Goal: Task Accomplishment & Management: Manage account settings

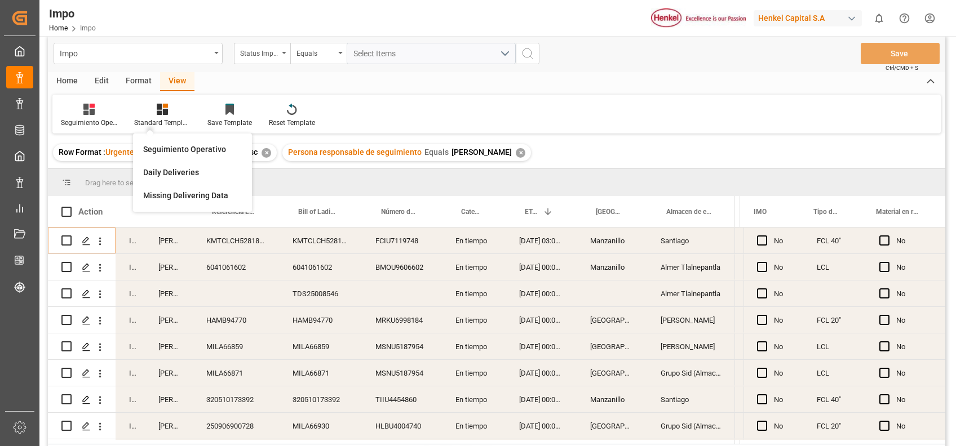
scroll to position [1402, 0]
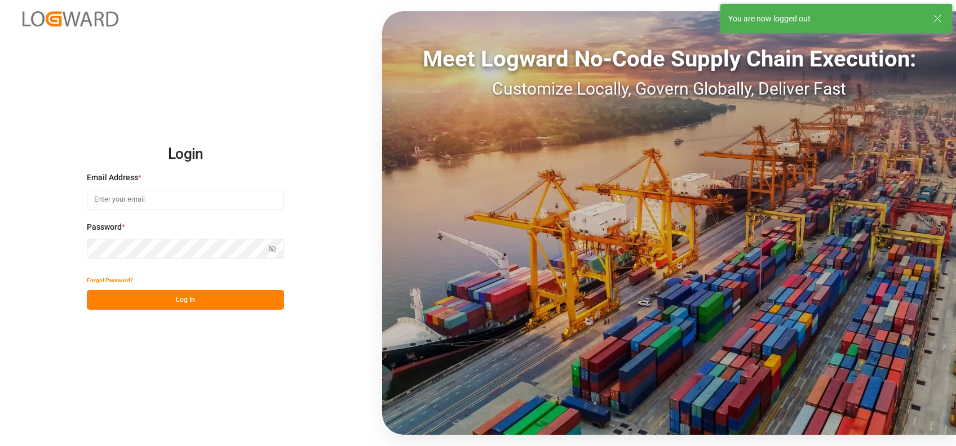
type input "carlos.villar@leschaco.com"
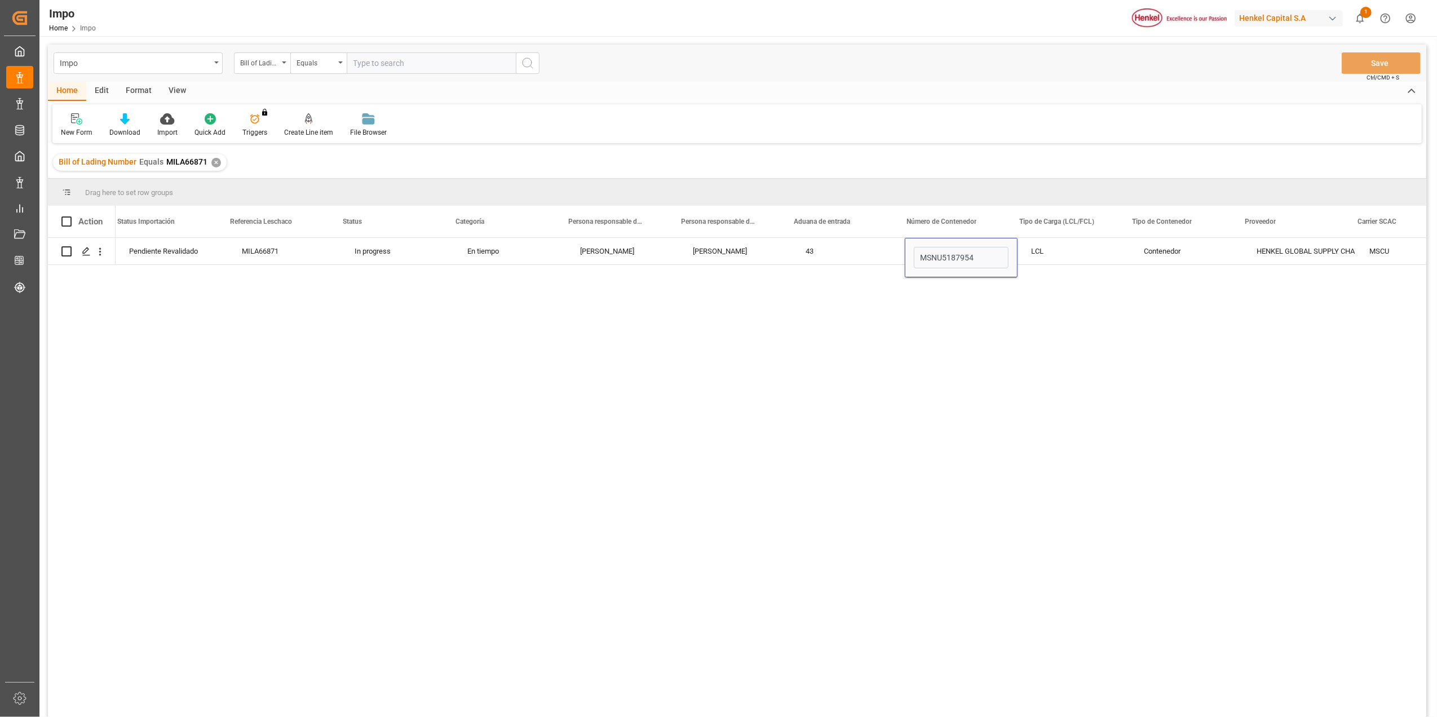
scroll to position [0, 12]
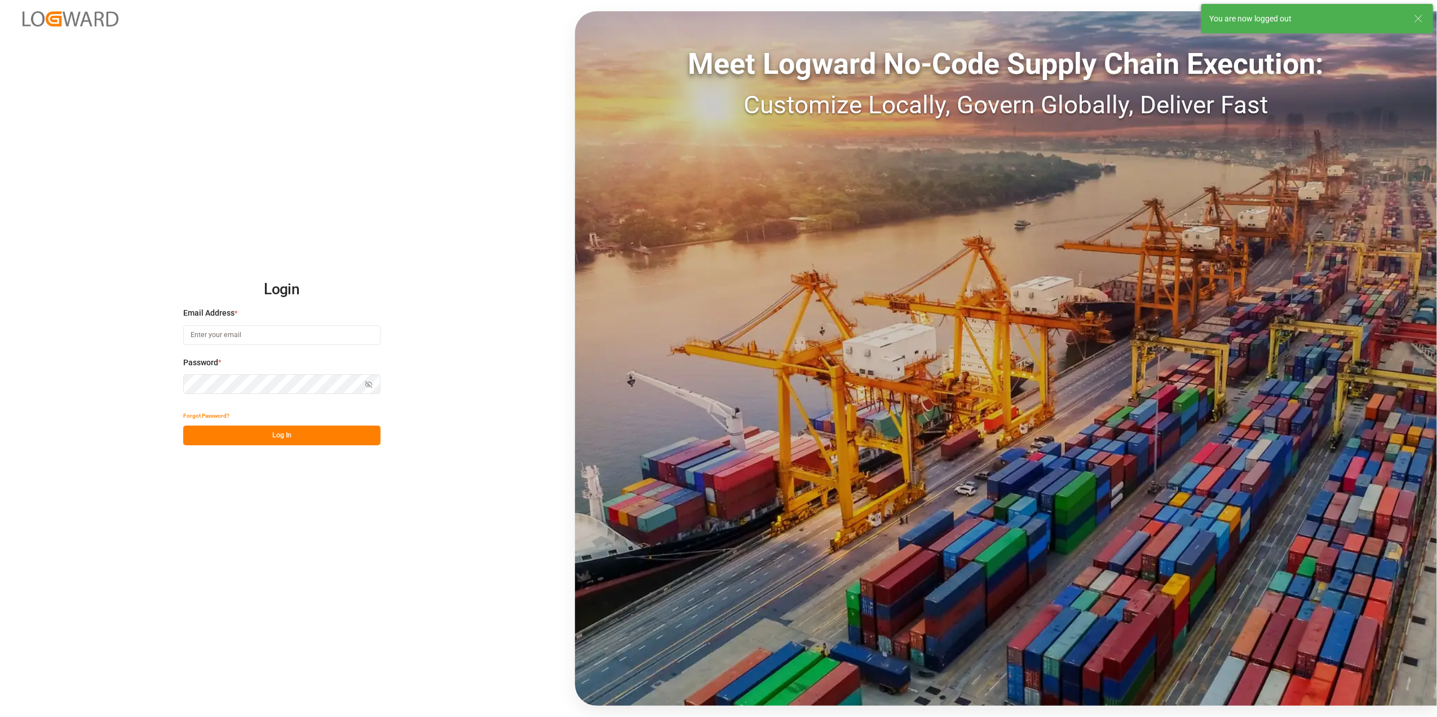
type input "[PERSON_NAME][EMAIL_ADDRESS][PERSON_NAME][DOMAIN_NAME]"
click at [55, 14] on img at bounding box center [71, 18] width 96 height 15
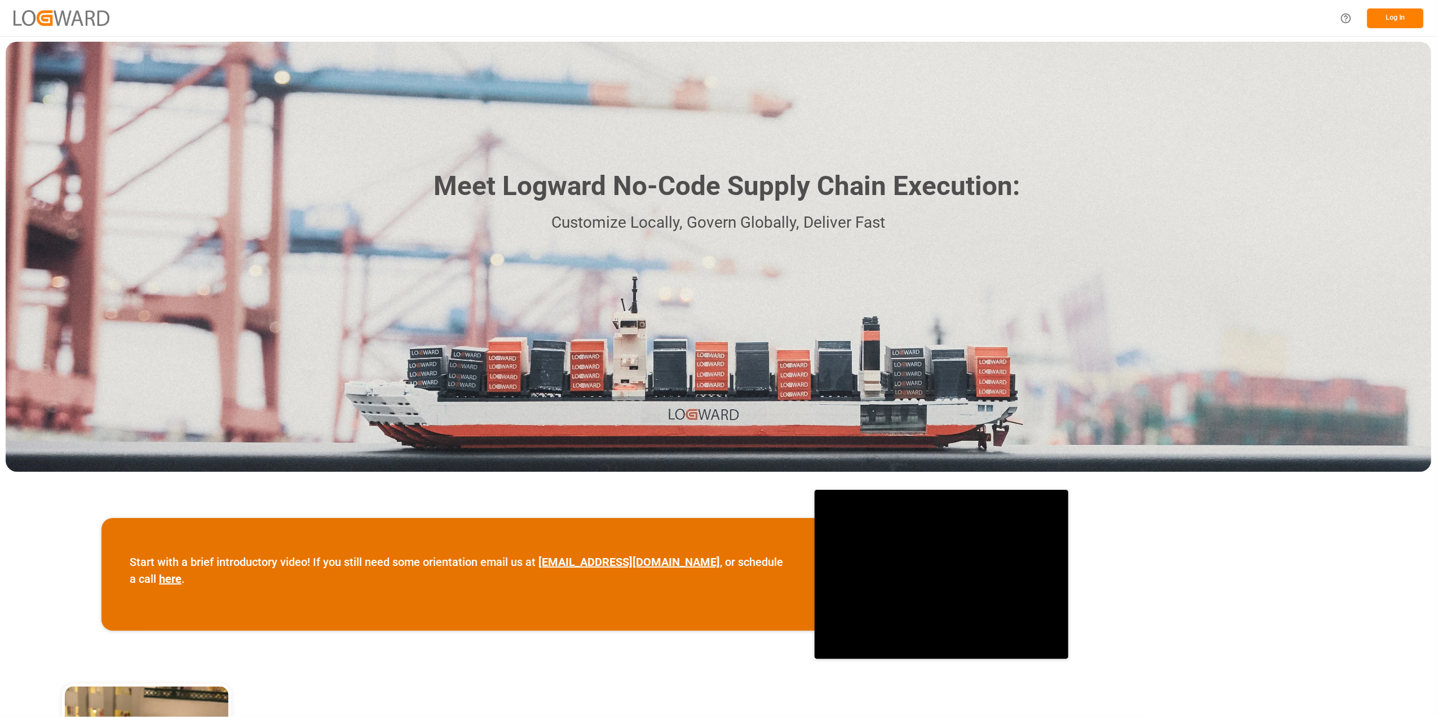
click at [68, 8] on div "Log In" at bounding box center [718, 18] width 1437 height 36
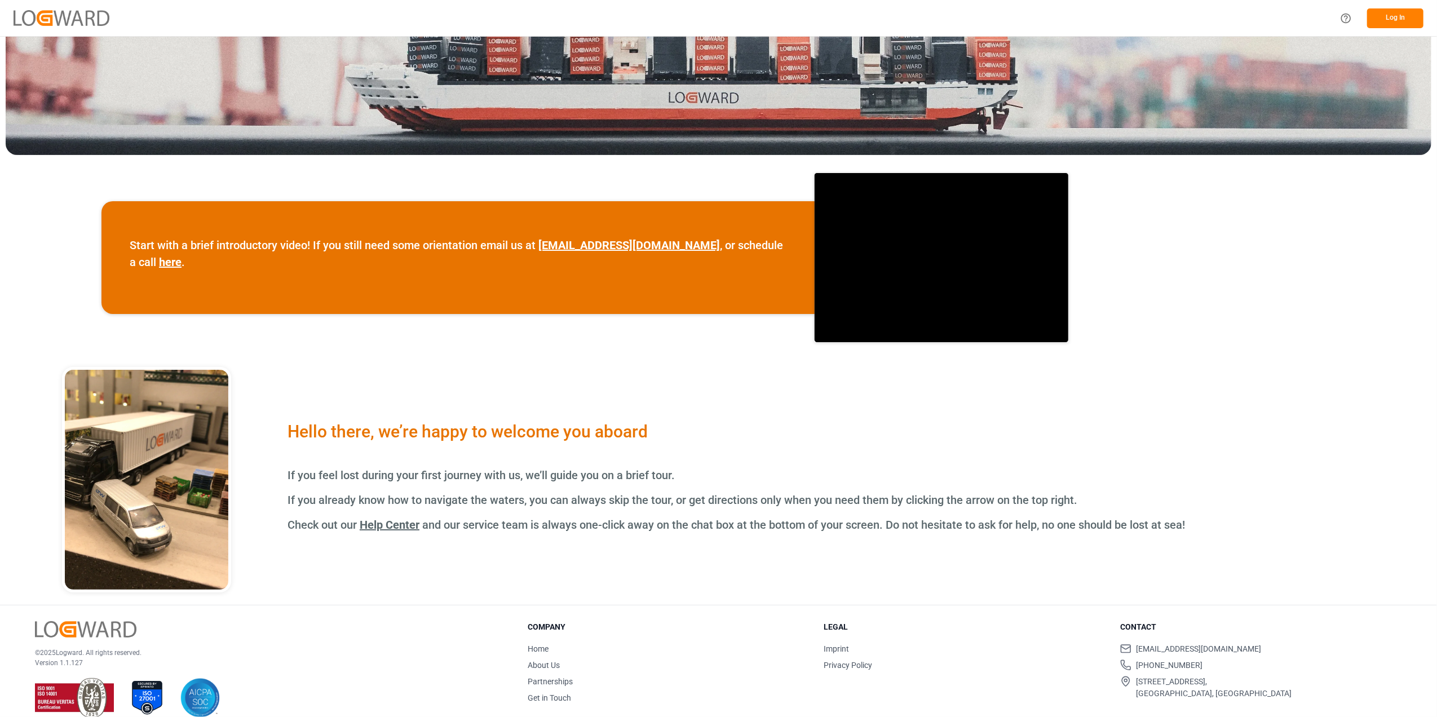
scroll to position [318, 0]
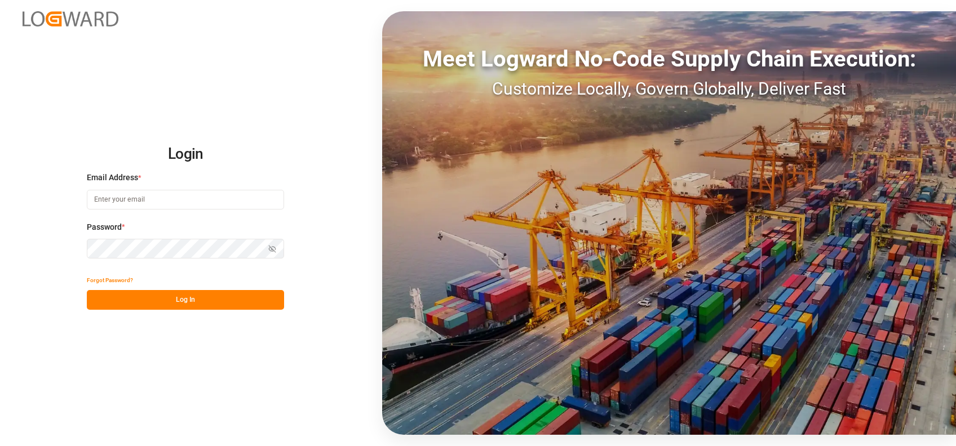
type input "[PERSON_NAME][EMAIL_ADDRESS][PERSON_NAME][DOMAIN_NAME]"
click at [242, 303] on button "Log In" at bounding box center [185, 300] width 197 height 20
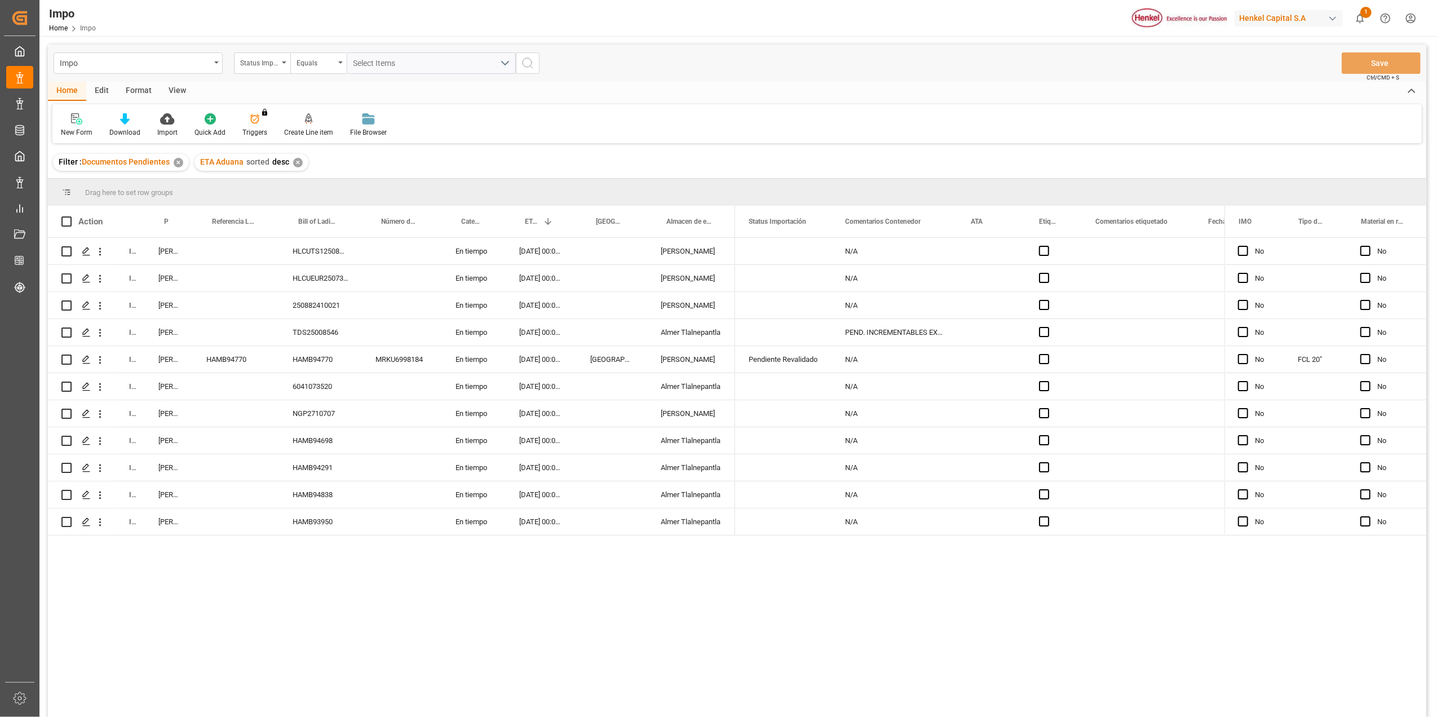
drag, startPoint x: 822, startPoint y: 151, endPoint x: 801, endPoint y: 154, distance: 21.0
click at [823, 151] on div "Filter : Documentos Pendientes ✕ ETA Aduana sorted desc ✕" at bounding box center [737, 163] width 1378 height 32
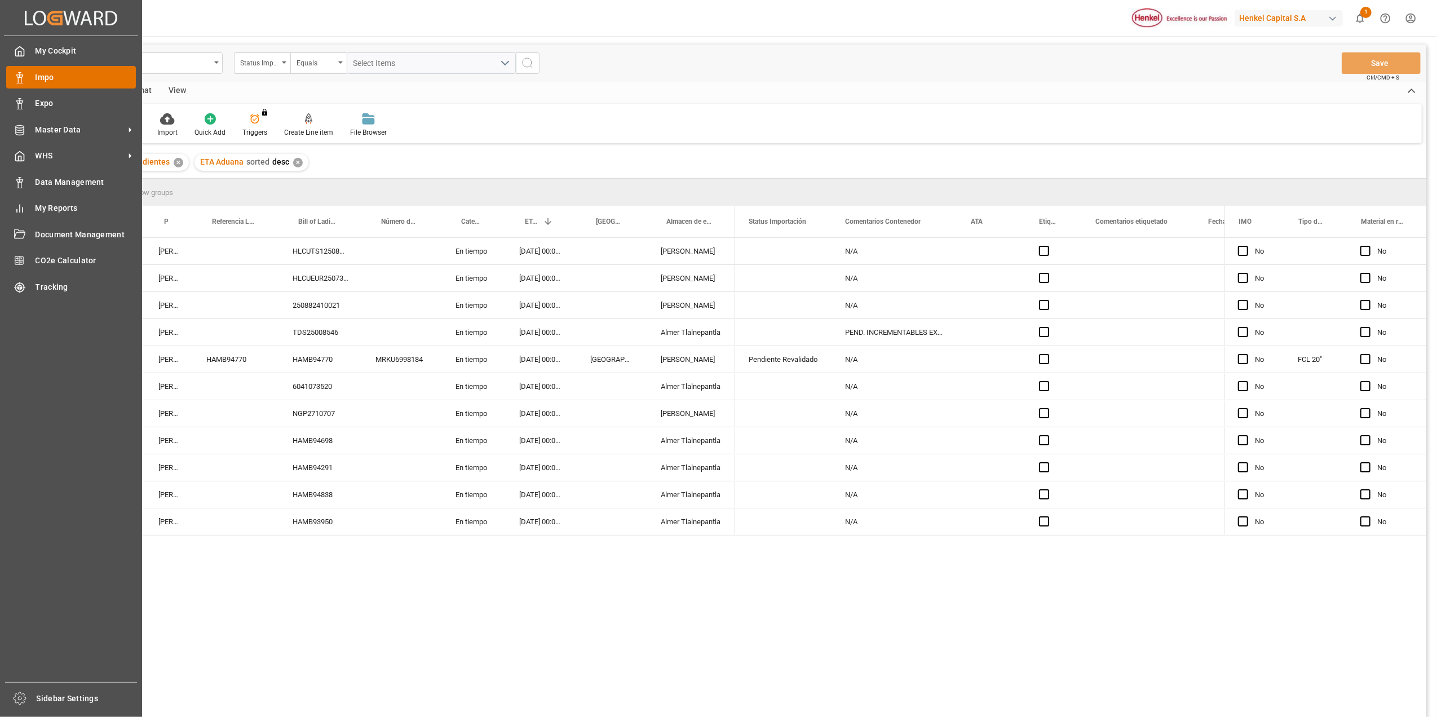
click at [41, 75] on span "Impo" at bounding box center [86, 78] width 101 height 12
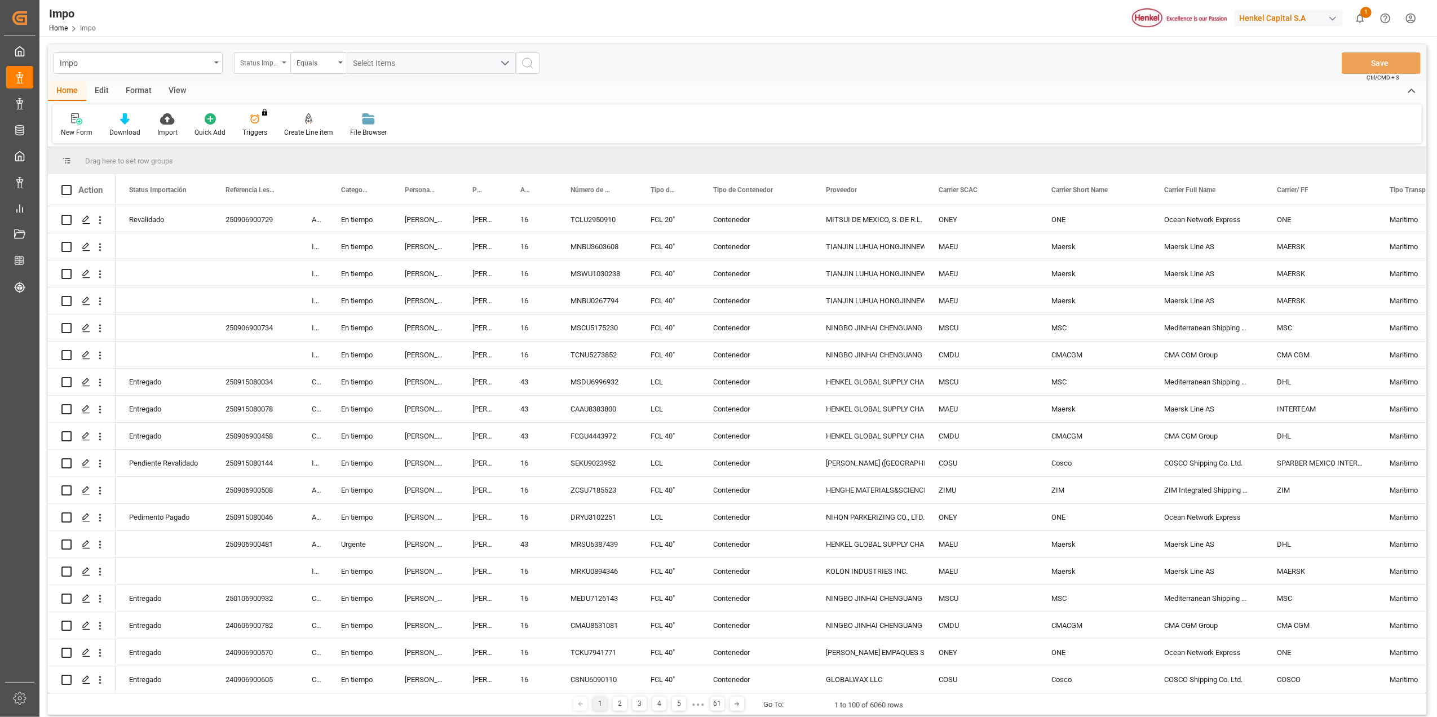
click at [287, 63] on div "Status Importación" at bounding box center [262, 62] width 56 height 21
type input "BILL"
click at [292, 115] on div "Bill of Lading Number" at bounding box center [318, 115] width 168 height 24
type input "SPTK25080301"
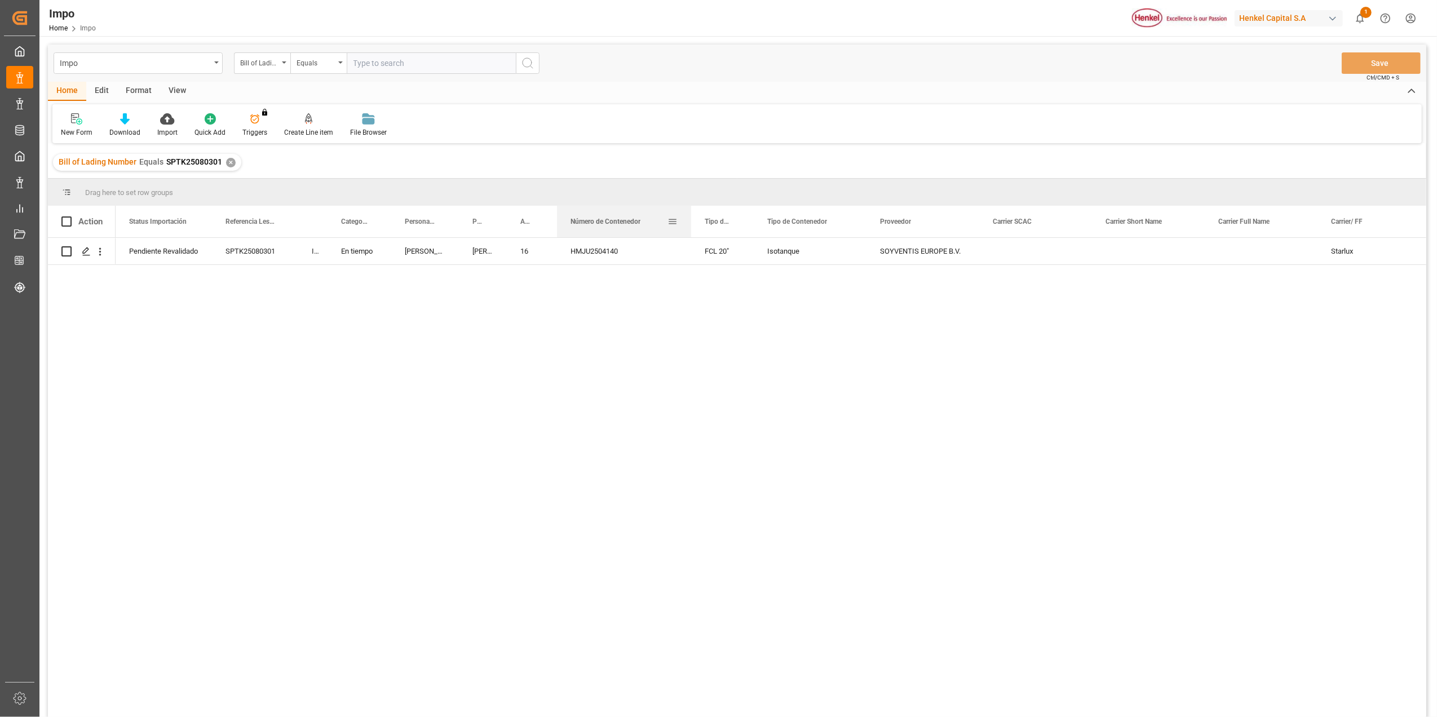
drag, startPoint x: 634, startPoint y: 228, endPoint x: 688, endPoint y: 227, distance: 54.1
click at [689, 227] on div at bounding box center [691, 222] width 5 height 32
drag, startPoint x: 561, startPoint y: 418, endPoint x: 560, endPoint y: 395, distance: 23.2
click at [560, 405] on div "Maritimo Starlux SOYVENTIS EUROPE B.V. Isotanque FCL 20" HMJU2504140 Ana Alvara…" at bounding box center [771, 481] width 1310 height 486
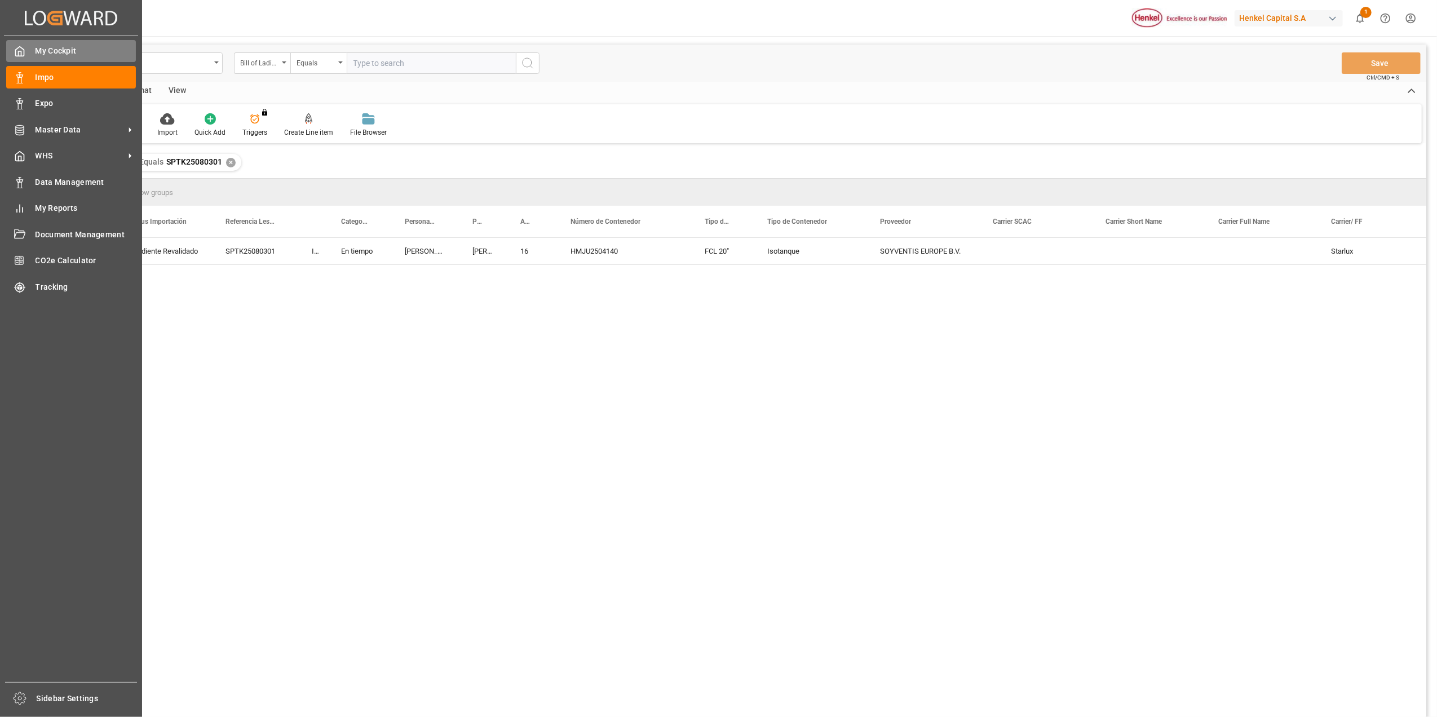
click at [57, 50] on span "My Cockpit" at bounding box center [86, 51] width 101 height 12
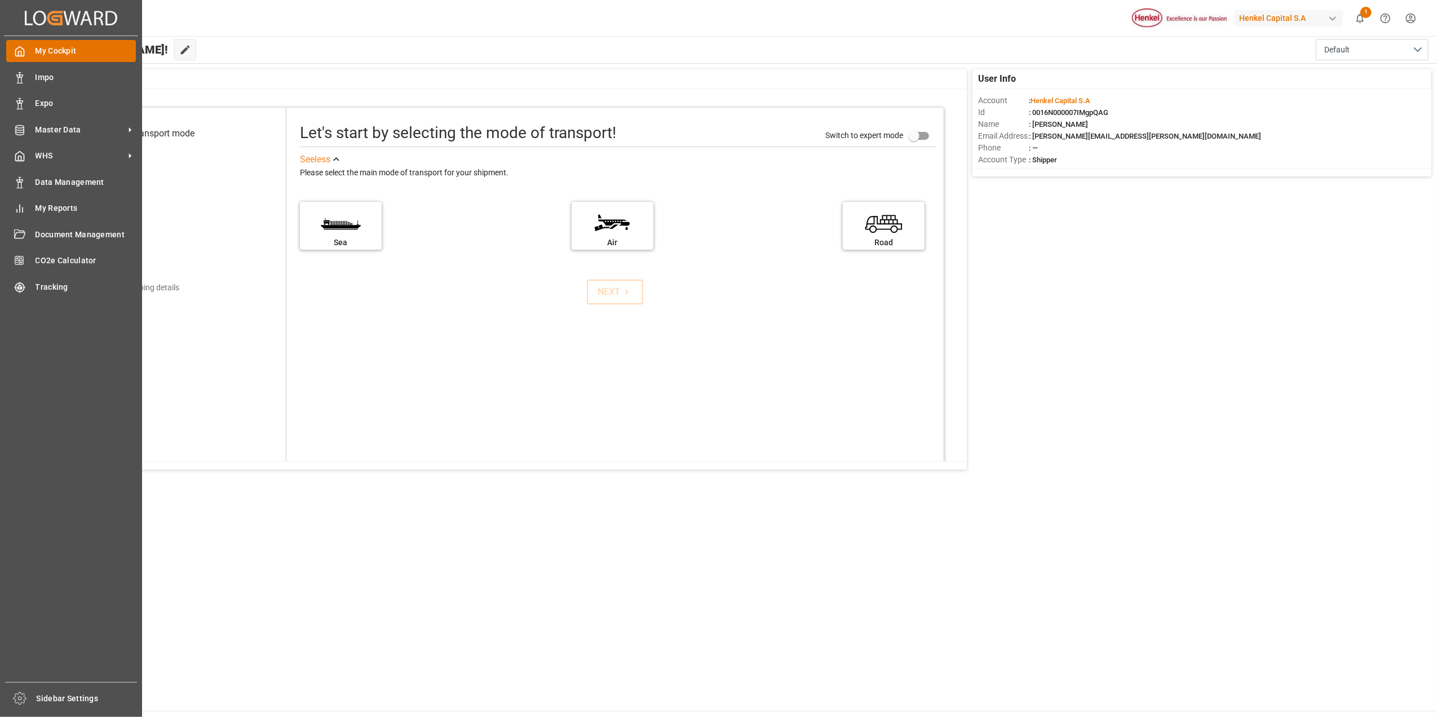
click at [52, 48] on span "My Cockpit" at bounding box center [86, 51] width 101 height 12
click at [66, 59] on div "My Cockpit My Cockpit" at bounding box center [71, 51] width 130 height 22
click at [84, 78] on span "Impo" at bounding box center [86, 78] width 101 height 12
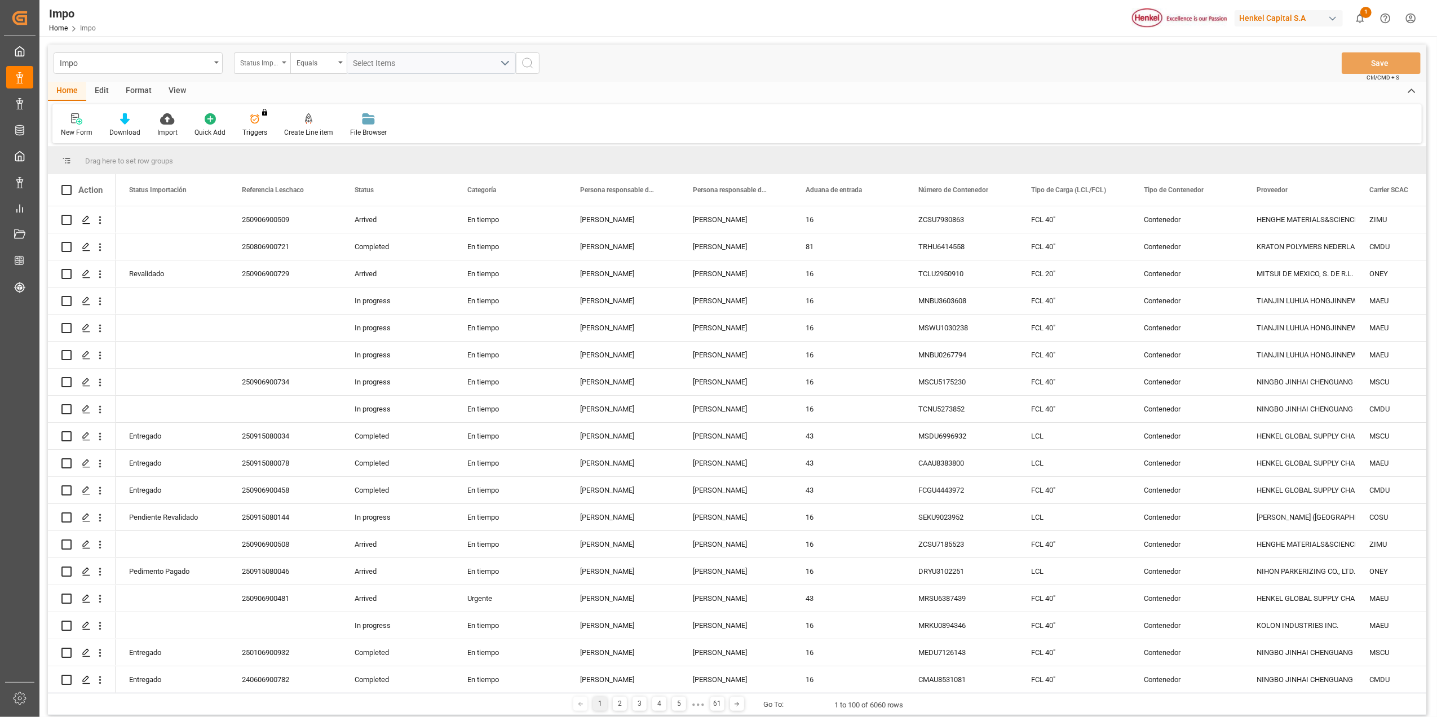
click at [282, 67] on div "Status Importación" at bounding box center [262, 62] width 56 height 21
type input "BILL"
click at [299, 117] on div "Bill of Lading Number" at bounding box center [318, 115] width 168 height 24
type input "SPTK25080301"
click at [548, 74] on div "Impo Bill of Lading Number Equals SPTK25080301 Save Ctrl/CMD + S" at bounding box center [737, 63] width 1378 height 37
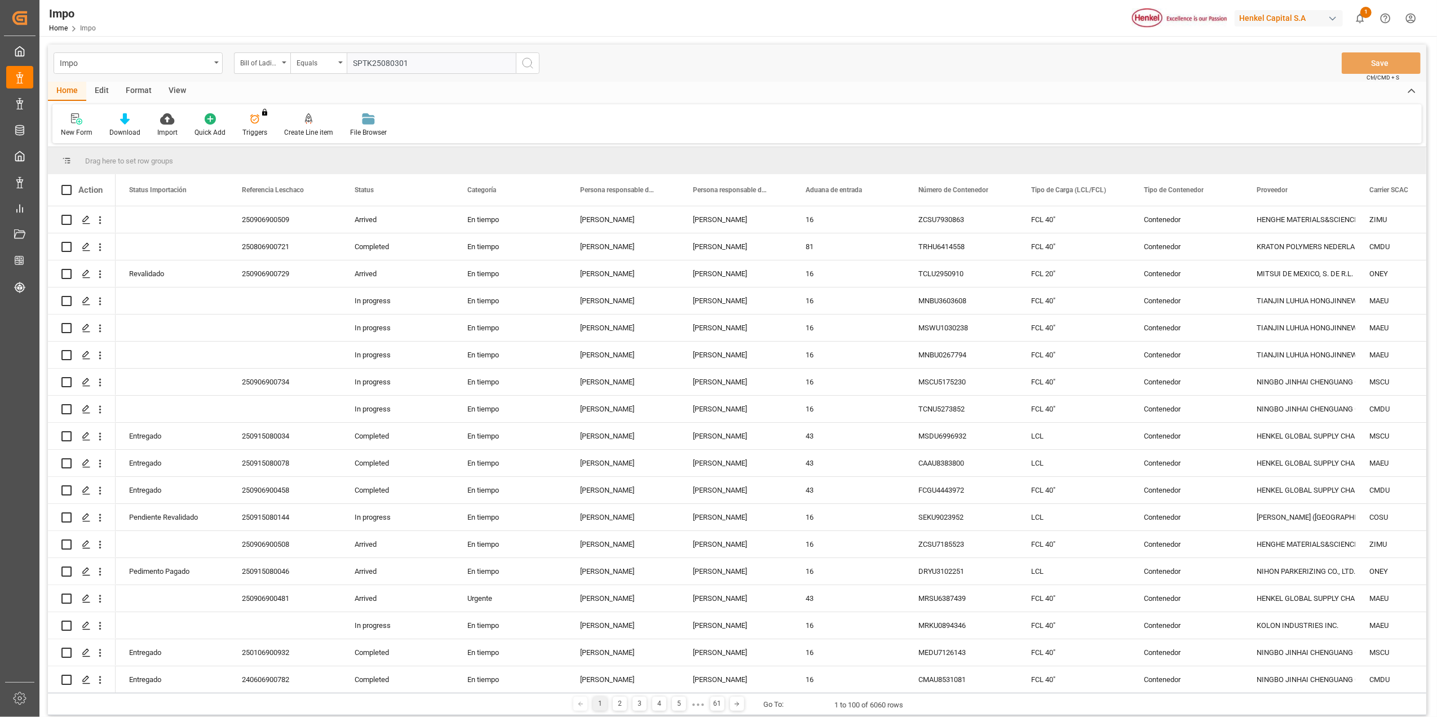
click at [537, 72] on button "search button" at bounding box center [528, 62] width 24 height 21
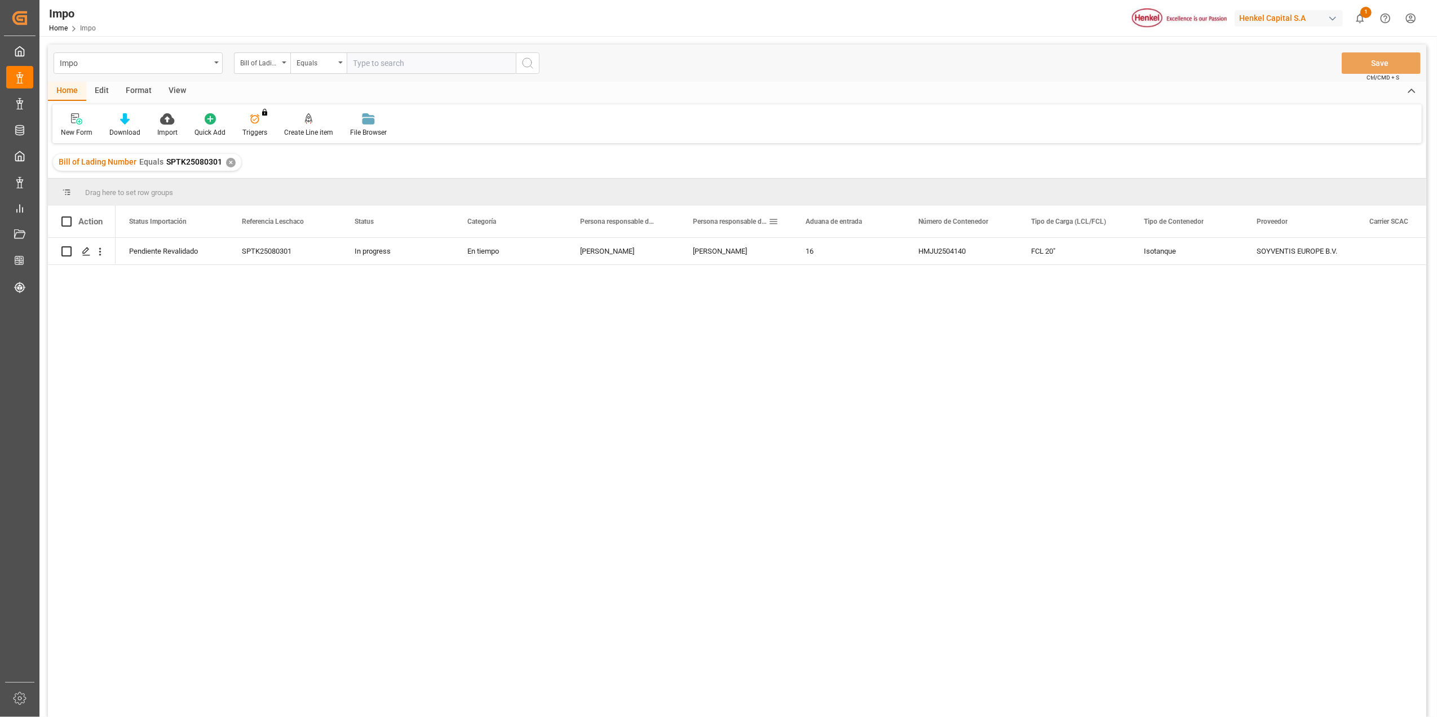
click at [771, 219] on span at bounding box center [773, 221] width 10 height 10
drag, startPoint x: 500, startPoint y: 382, endPoint x: 458, endPoint y: 370, distance: 44.4
click at [498, 382] on div "Pendiente Revalidado SPTK25080301 In progress En tiempo Ana Alvarado Karla Chav…" at bounding box center [771, 481] width 1310 height 486
click at [235, 312] on div "Pendiente Revalidado SPTK25080301 In progress En tiempo Ana Alvarado Karla Chav…" at bounding box center [771, 481] width 1310 height 486
click at [89, 251] on icon "Press SPACE to select this row." at bounding box center [86, 251] width 9 height 9
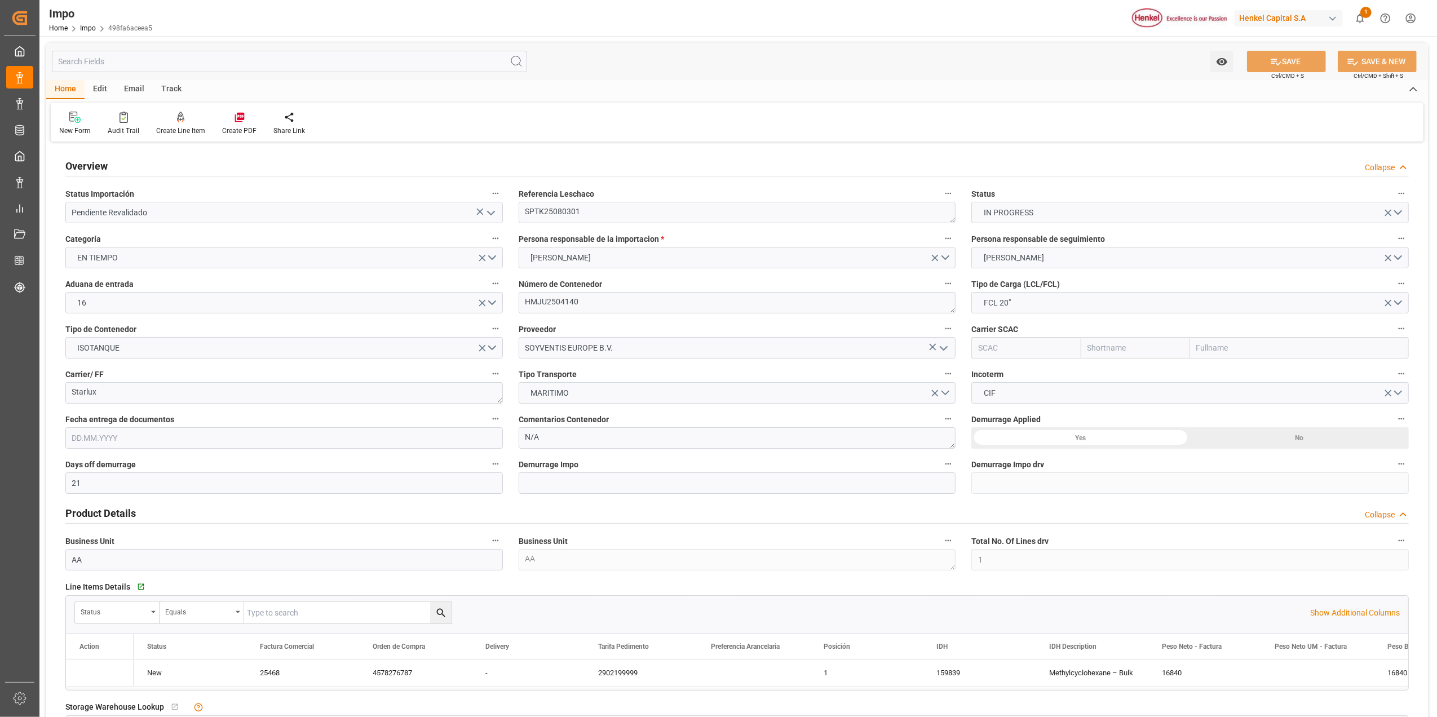
type input "21"
type input "1"
type input "16.84"
type input "[DATE]"
click at [955, 259] on button "KARLA CHAVEZ" at bounding box center [1189, 257] width 437 height 21
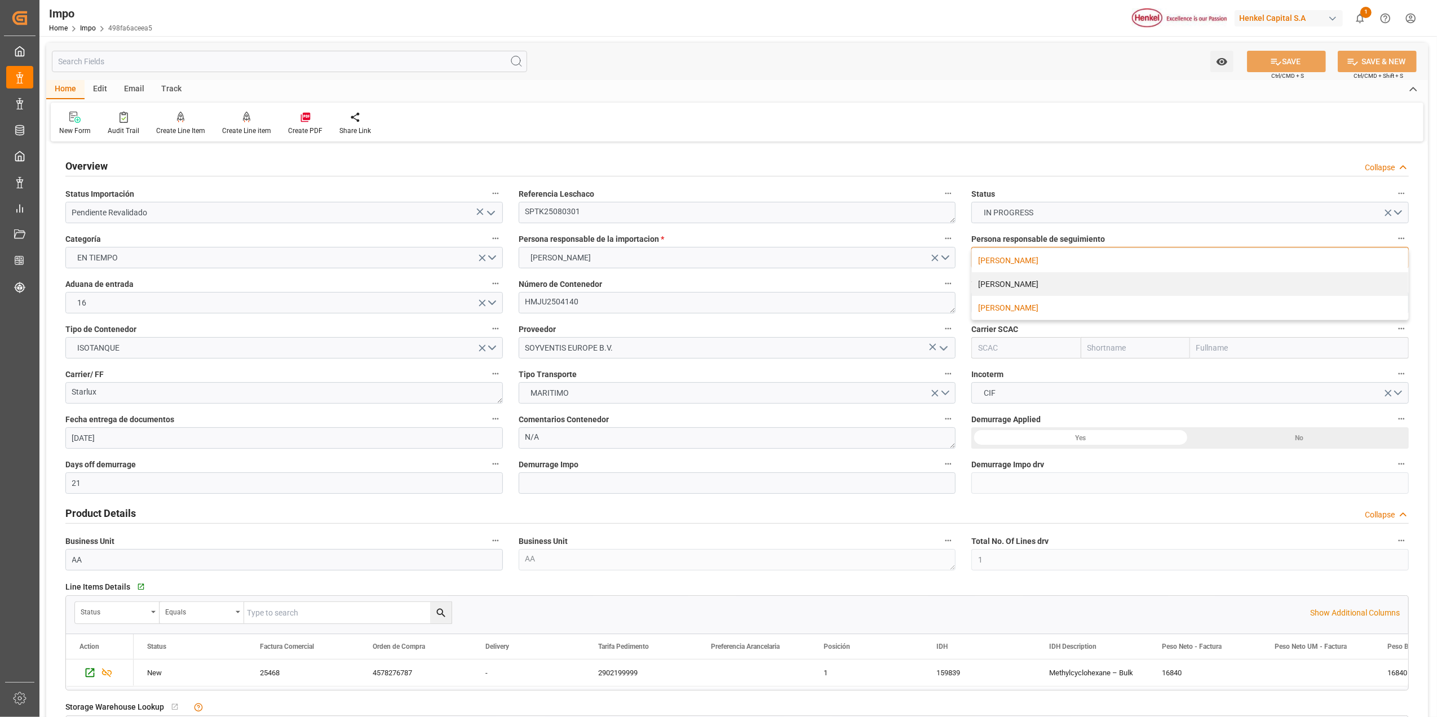
click at [955, 304] on div "CARLOS VILLAR" at bounding box center [1190, 308] width 436 height 24
click at [955, 66] on button "SAVE" at bounding box center [1286, 61] width 79 height 21
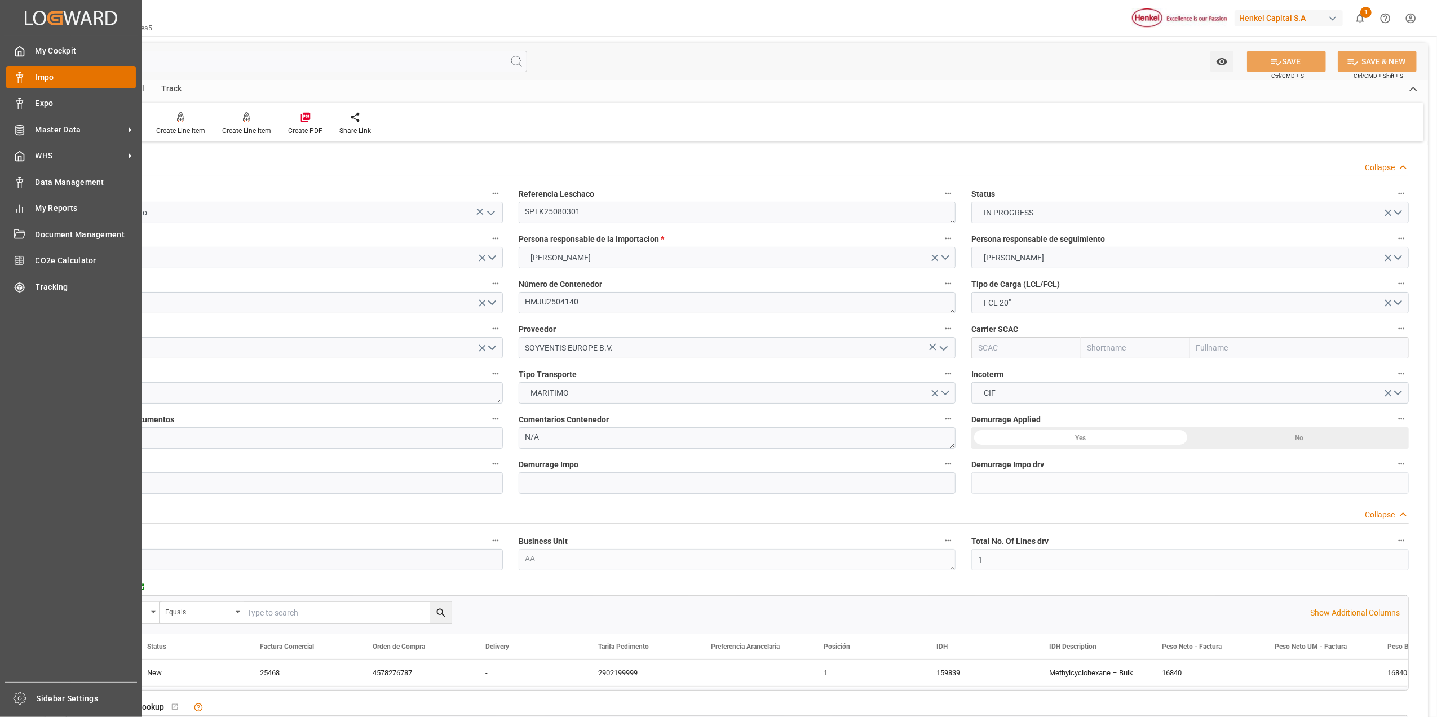
click at [56, 67] on div "Impo Impo" at bounding box center [71, 77] width 130 height 22
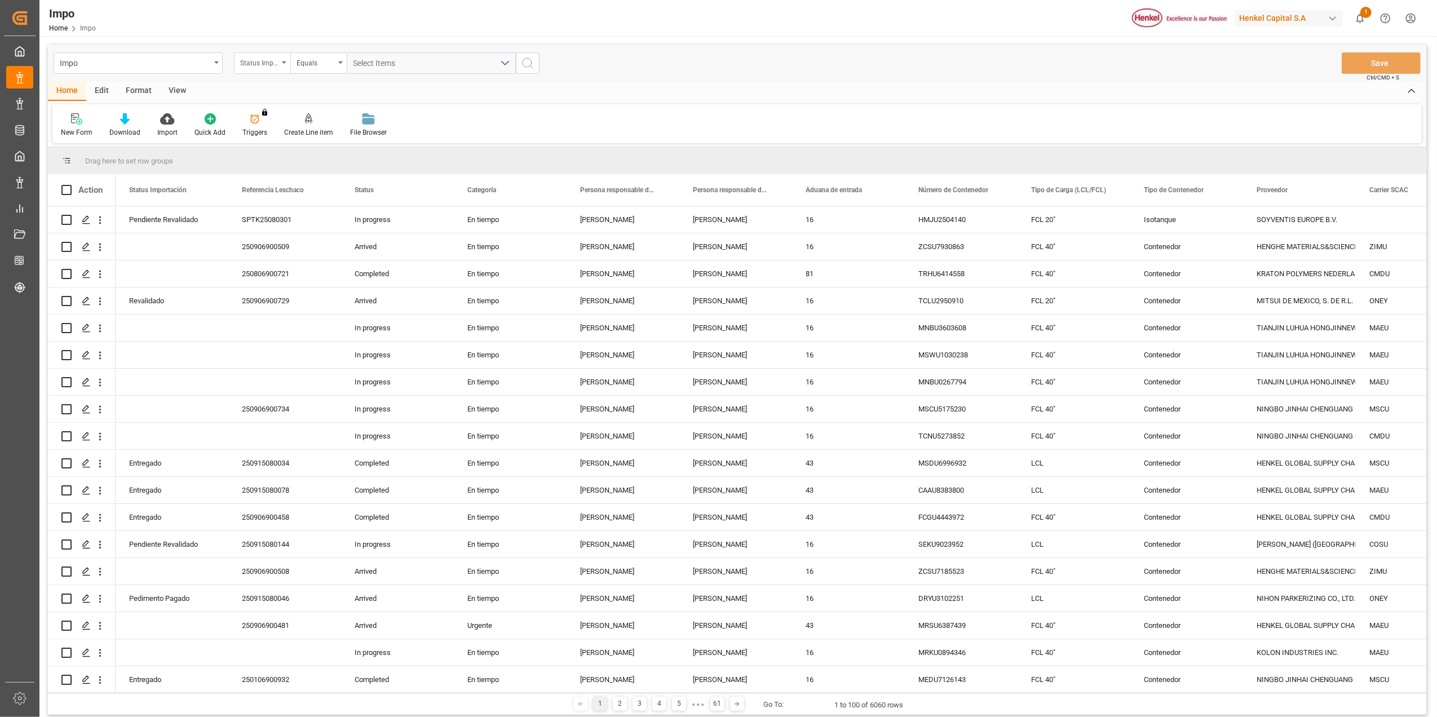
click at [281, 70] on div "Status Importación" at bounding box center [262, 62] width 56 height 21
type input "BIL"
click at [278, 105] on div "Bill of Lading Number" at bounding box center [318, 115] width 168 height 24
type input "MILA66871"
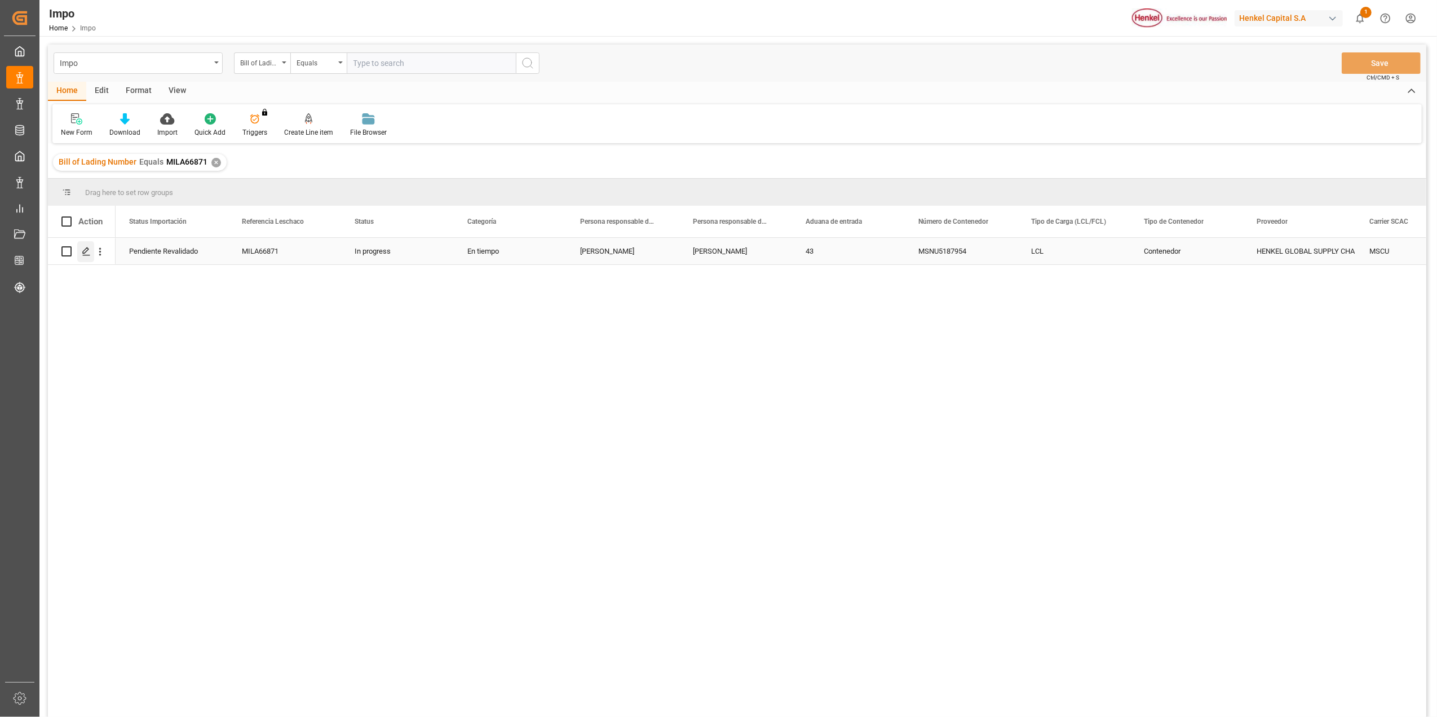
click at [87, 254] on icon "Press SPACE to select this row." at bounding box center [86, 251] width 9 height 9
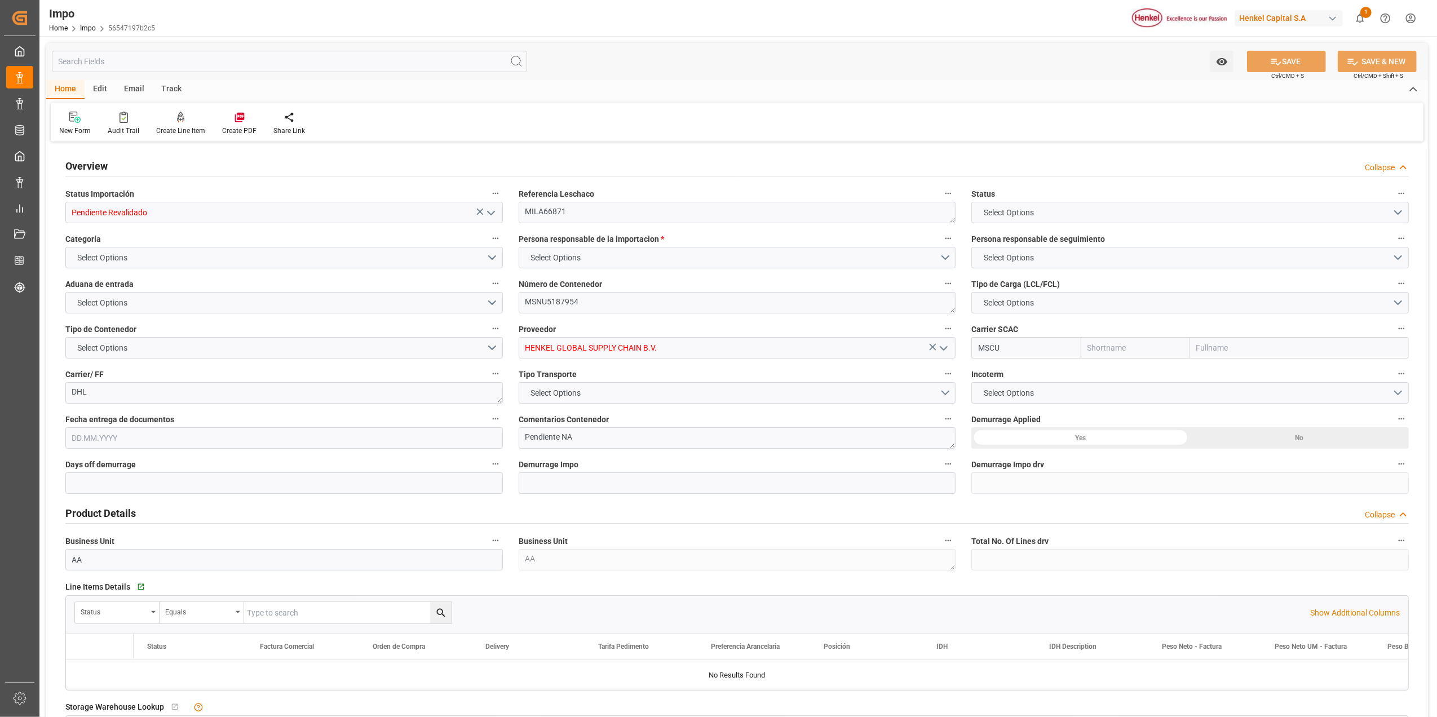
type input "MSC"
type input "Mediterranean Shipping Company"
type input "1"
type input "2.312"
type input "2"
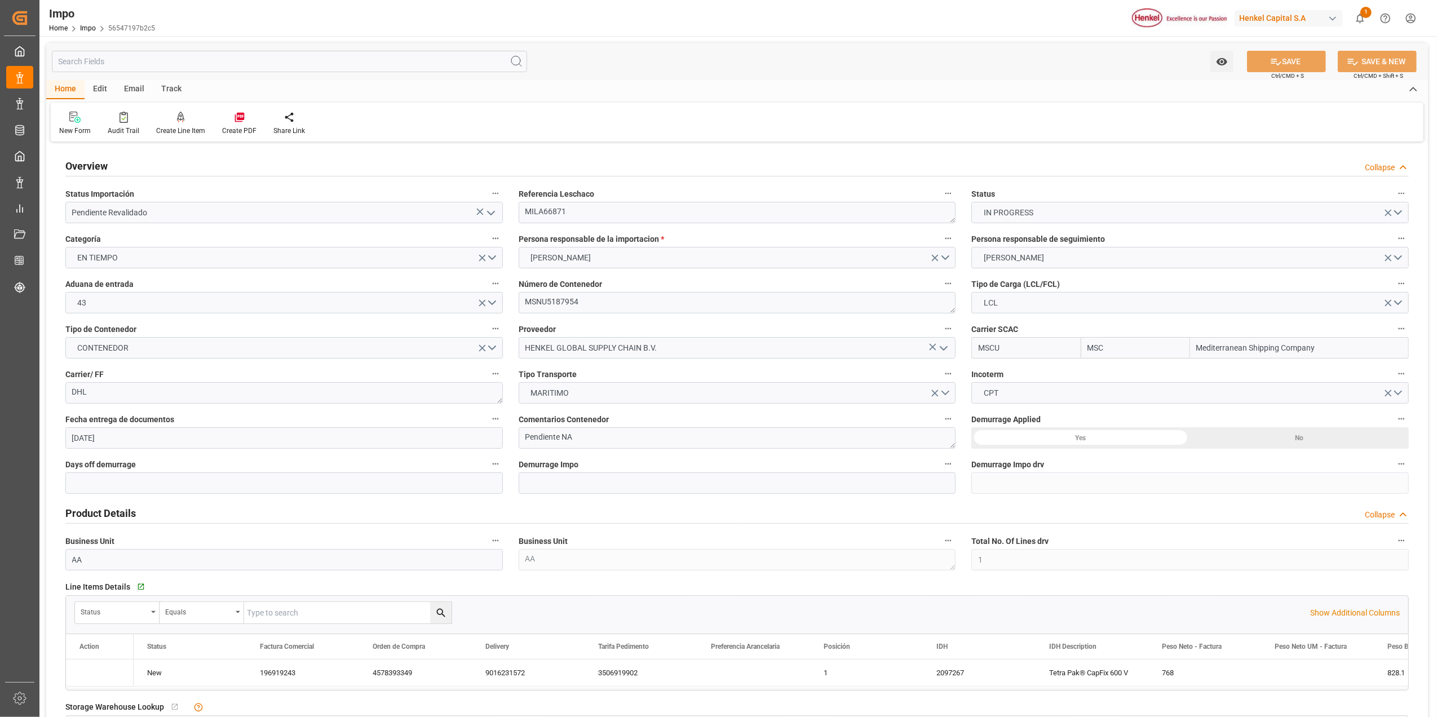
type input "03.09.2025"
click at [955, 262] on button "KARLA CHAVEZ" at bounding box center [1189, 257] width 437 height 21
click at [955, 298] on div "CARLOS VILLAR" at bounding box center [1190, 308] width 436 height 24
click at [955, 61] on icon at bounding box center [1276, 62] width 10 height 7
click at [955, 100] on div "Home Edit Email Track New Form Audit Trail Create Line Item Create Line item Cr…" at bounding box center [736, 110] width 1381 height 61
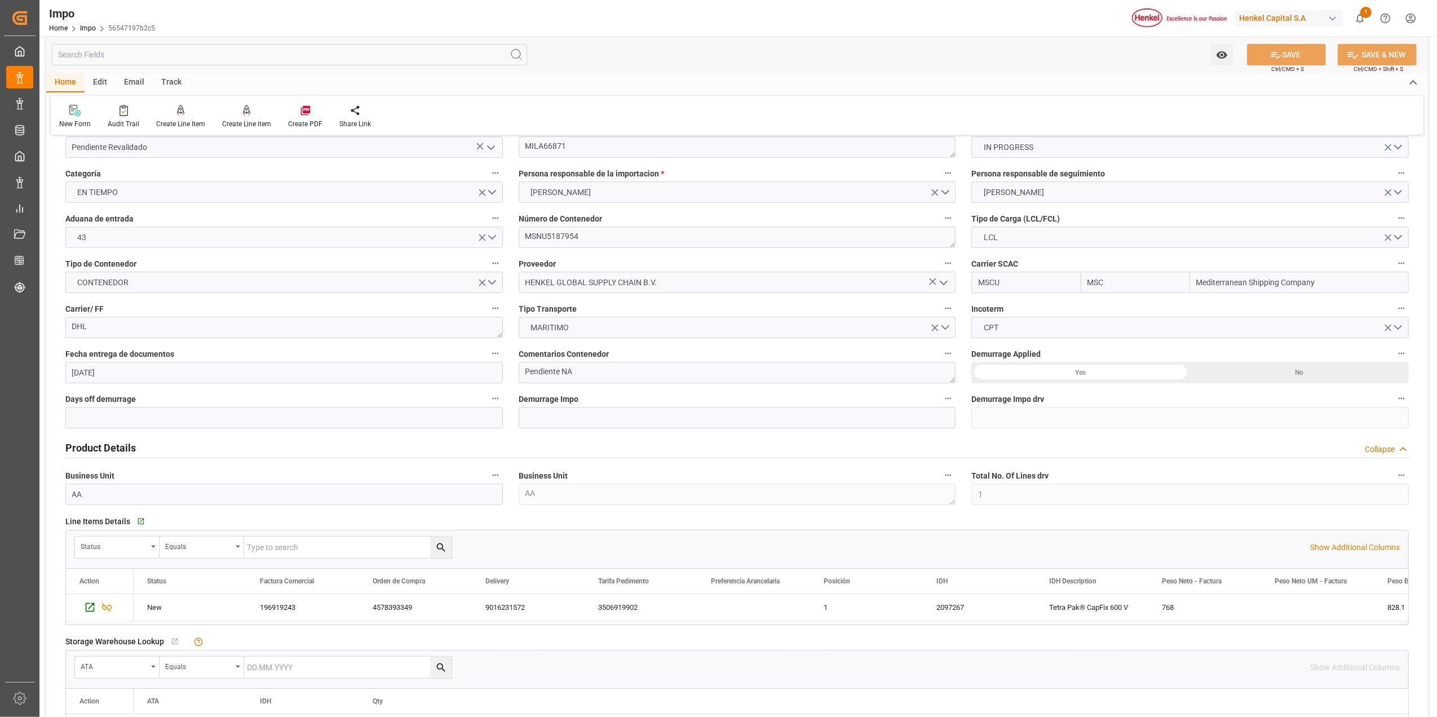
scroll to position [150, 0]
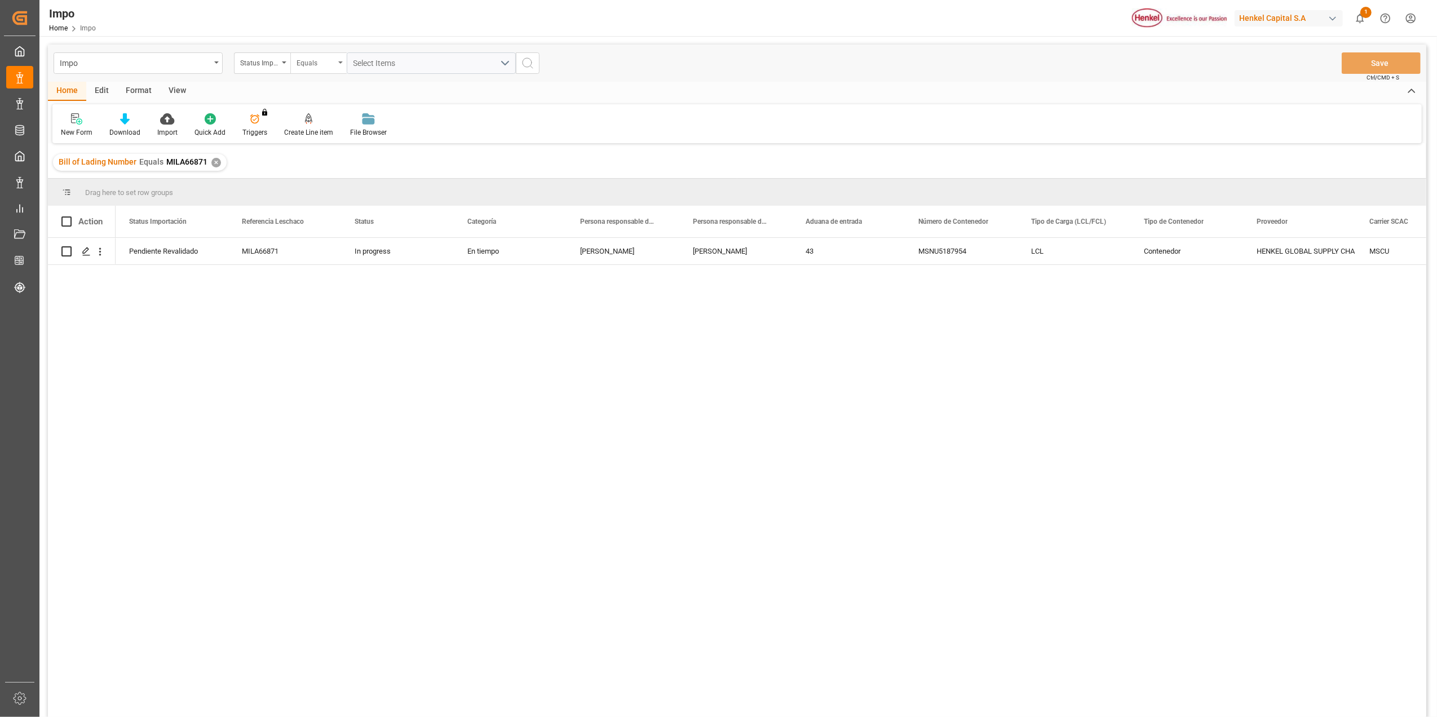
click at [339, 68] on div "Equals" at bounding box center [318, 62] width 56 height 21
click at [276, 62] on div "Status Importación" at bounding box center [259, 61] width 38 height 13
type input "BILL"
click at [312, 117] on div "Bill of Lading Number" at bounding box center [318, 115] width 168 height 24
type input "SPTK25080301"
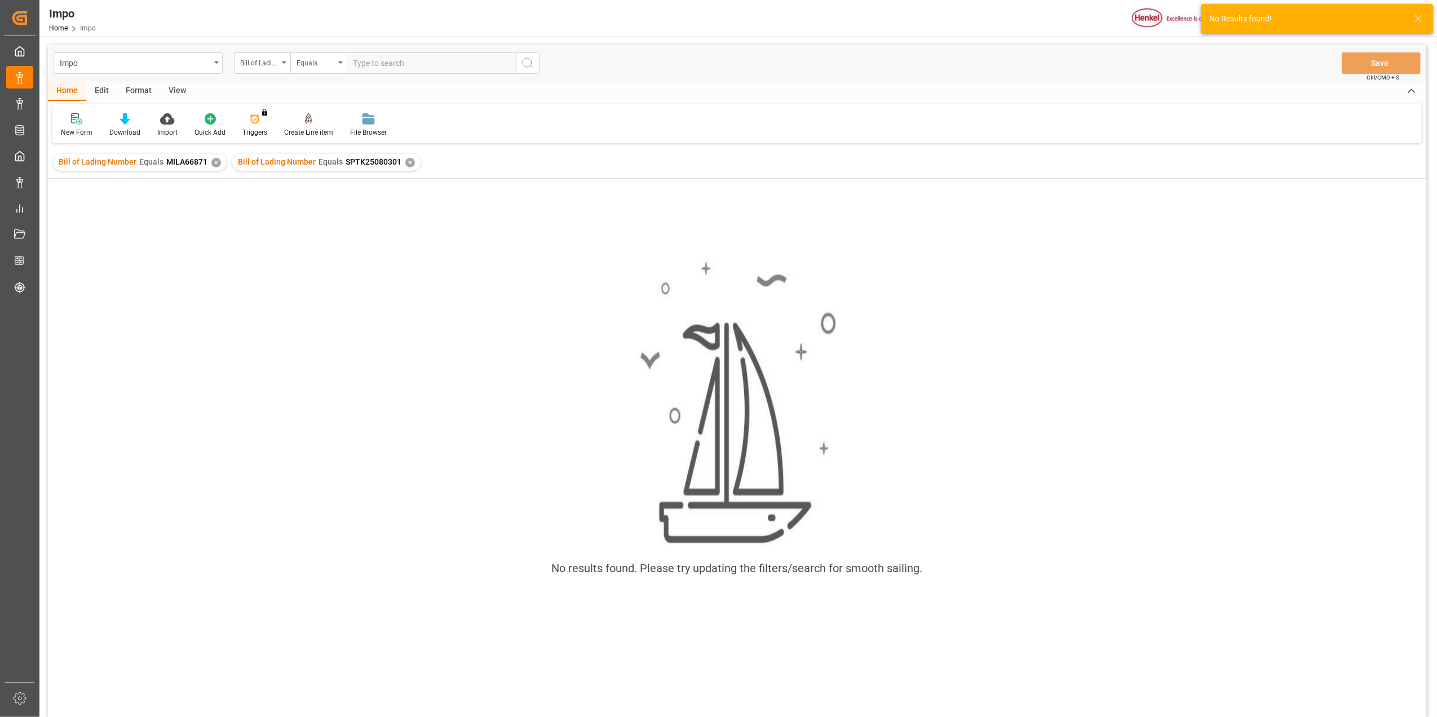
click at [376, 61] on input "text" at bounding box center [431, 62] width 169 height 21
type input "SPTK25080301"
click at [352, 64] on input "SPTK25080301" at bounding box center [431, 62] width 169 height 21
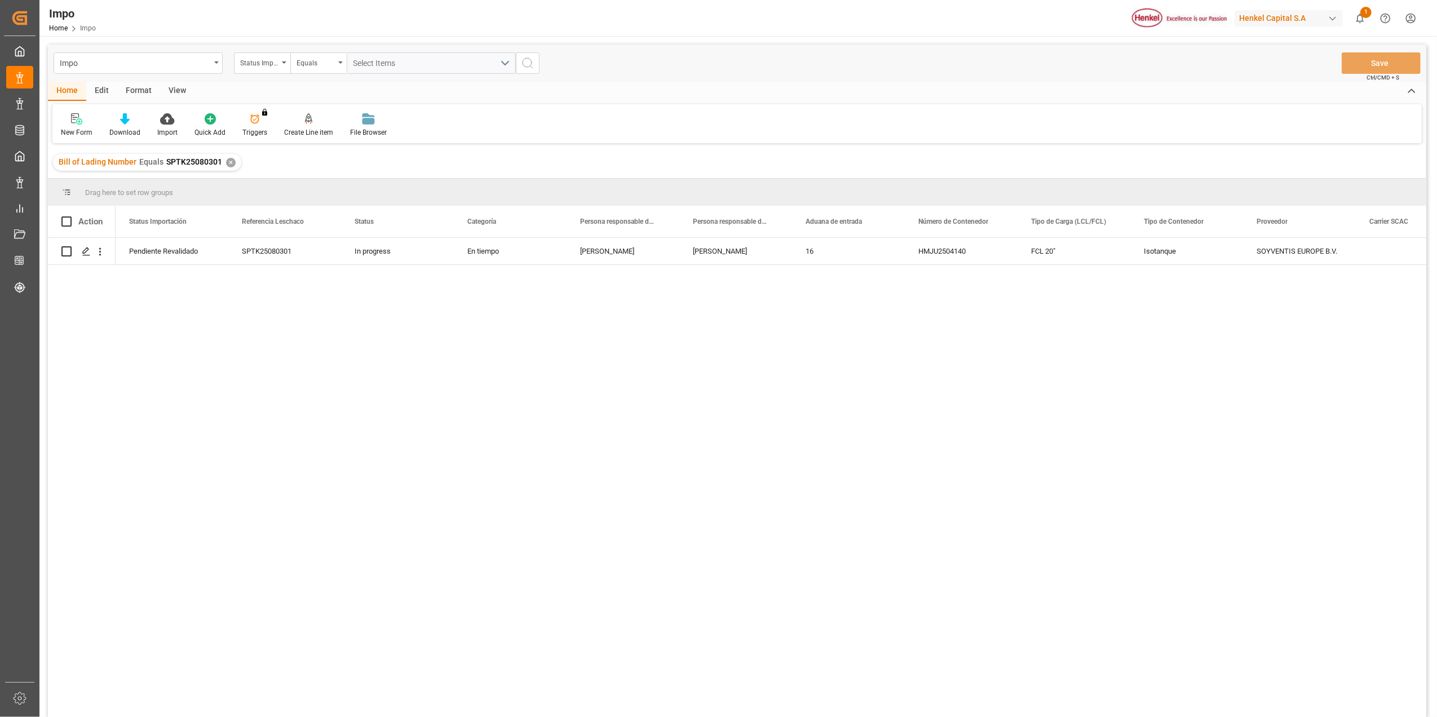
click at [885, 357] on div "Pendiente Revalidado SPTK25080301 In progress En tiempo [PERSON_NAME] [PERSON_N…" at bounding box center [771, 481] width 1310 height 486
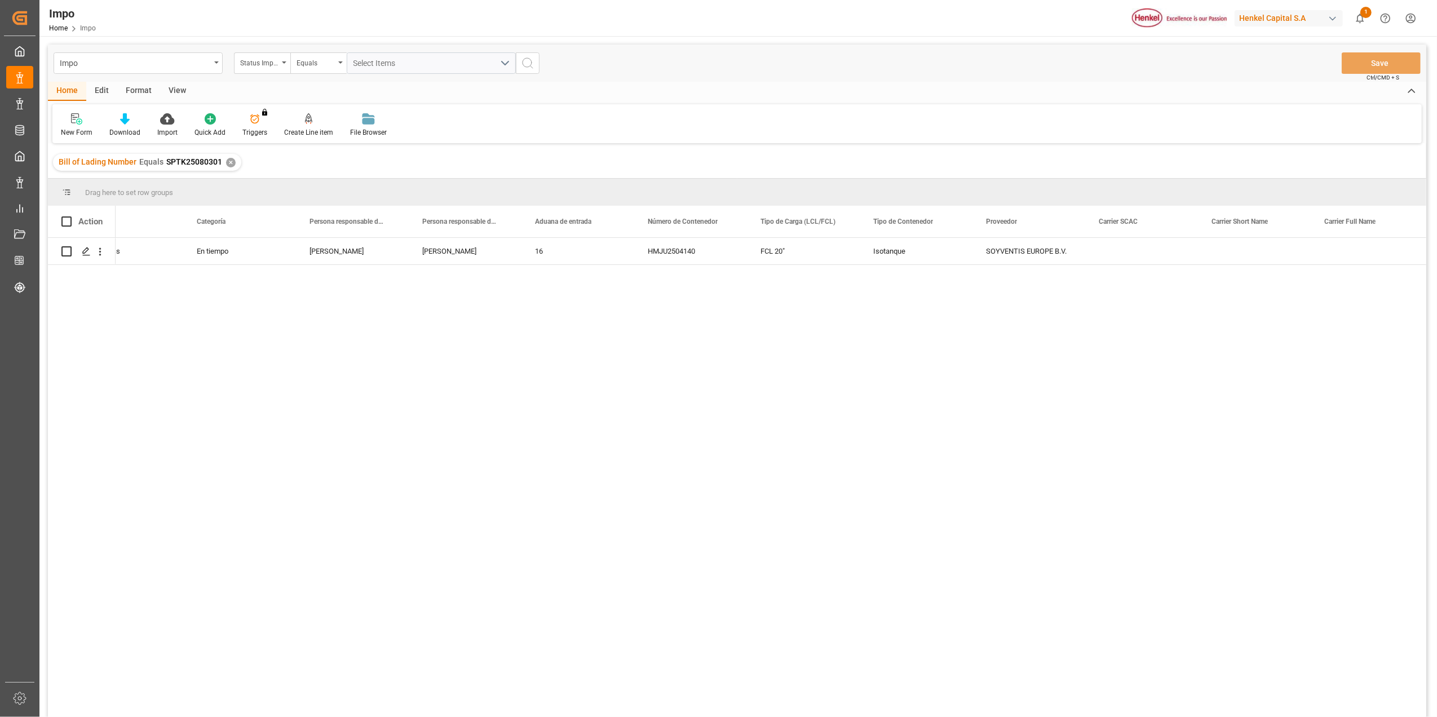
scroll to position [0, 300]
